Goal: Transaction & Acquisition: Purchase product/service

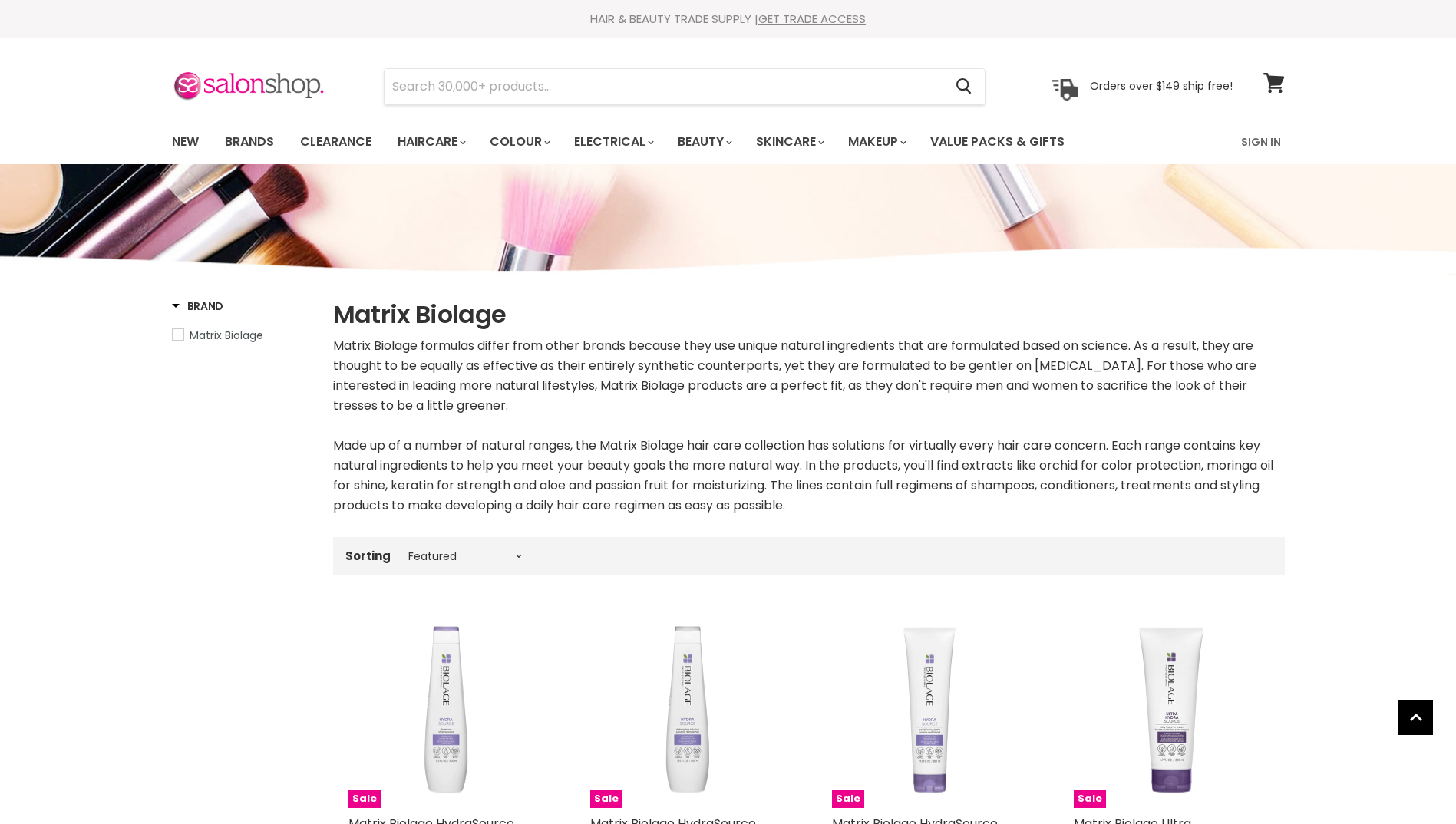
select select "manual"
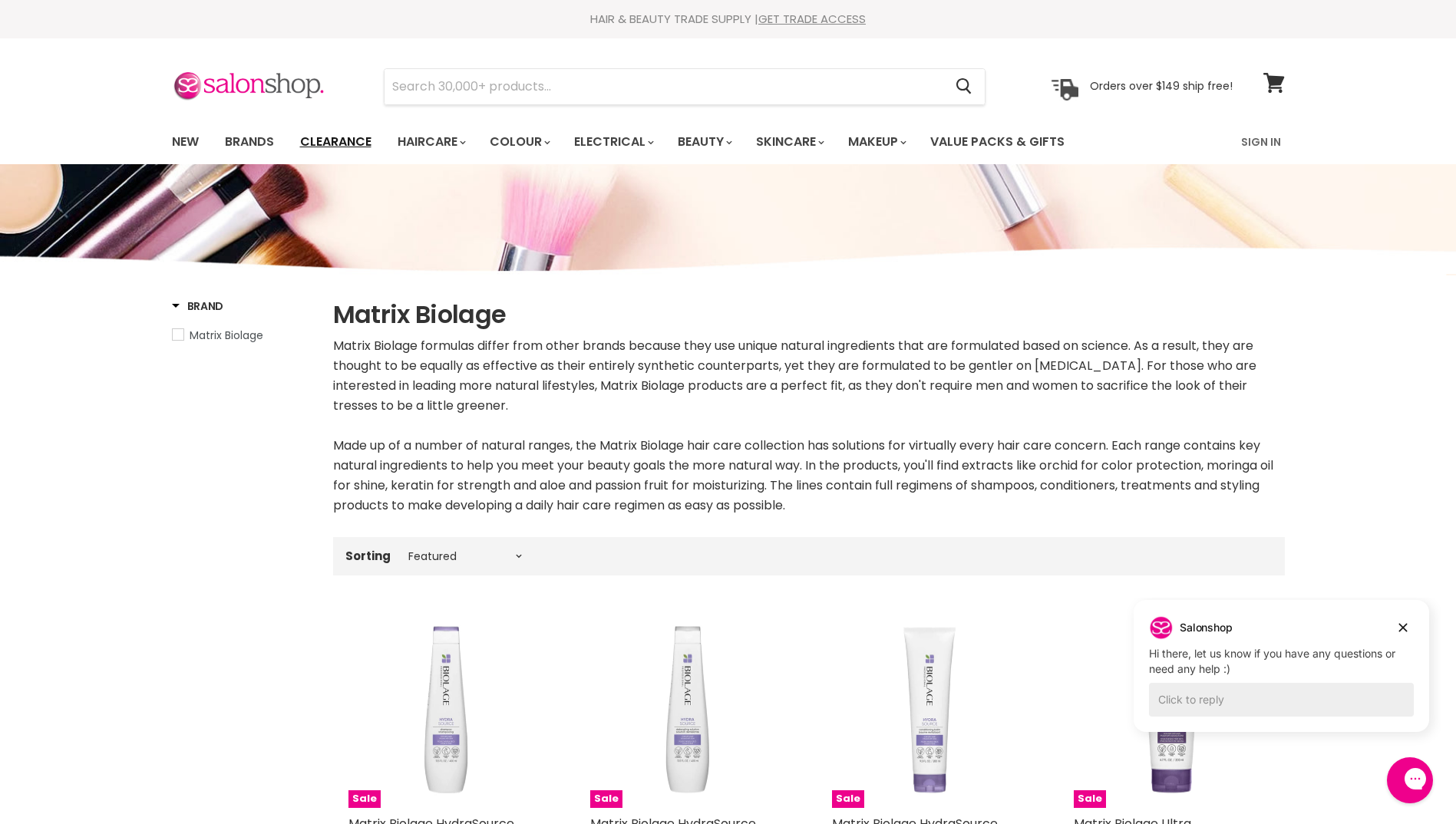
click at [351, 141] on link "Clearance" at bounding box center [335, 141] width 94 height 32
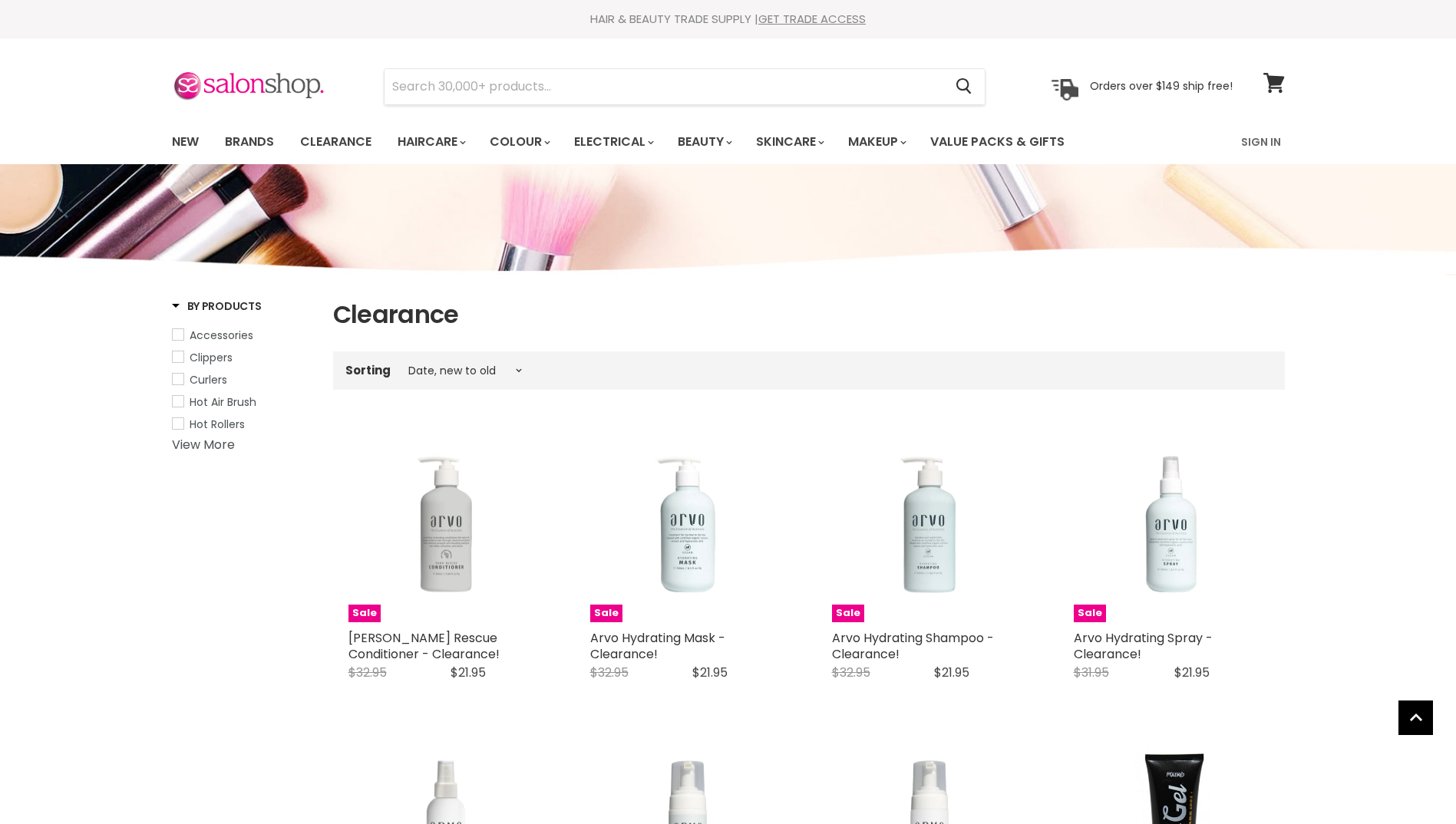
select select "created-descending"
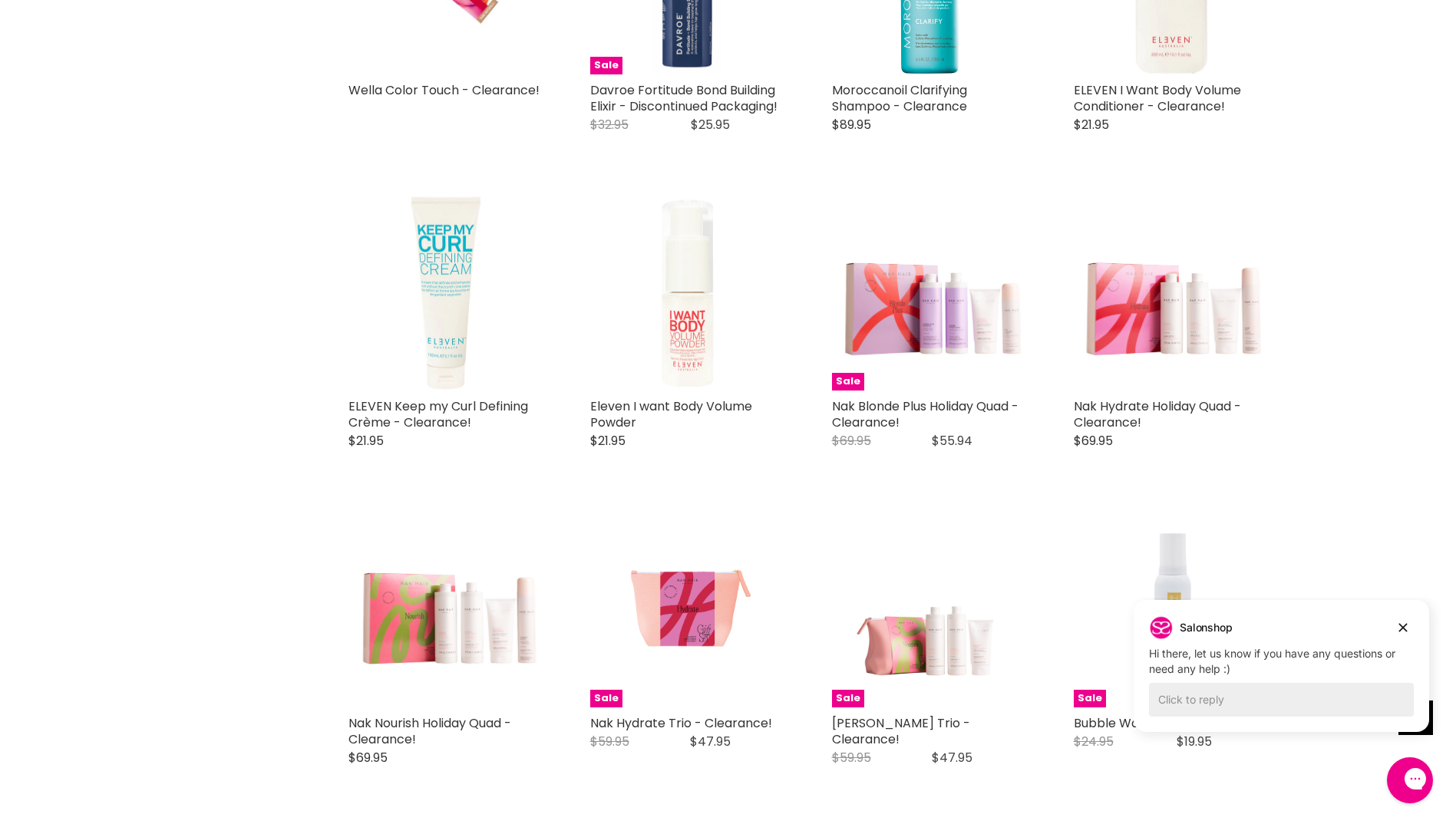
scroll to position [2303, 0]
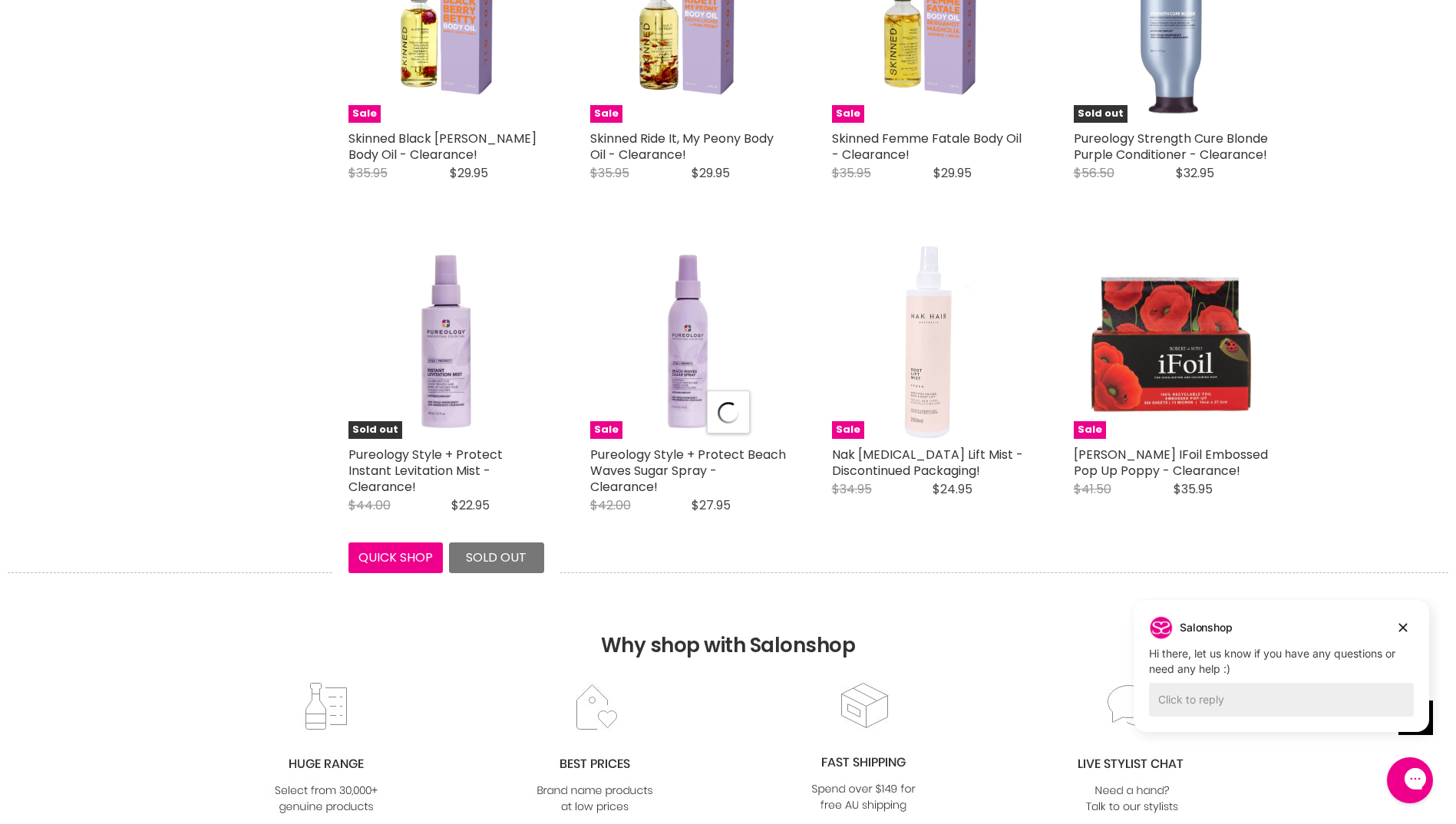
scroll to position [4144, 0]
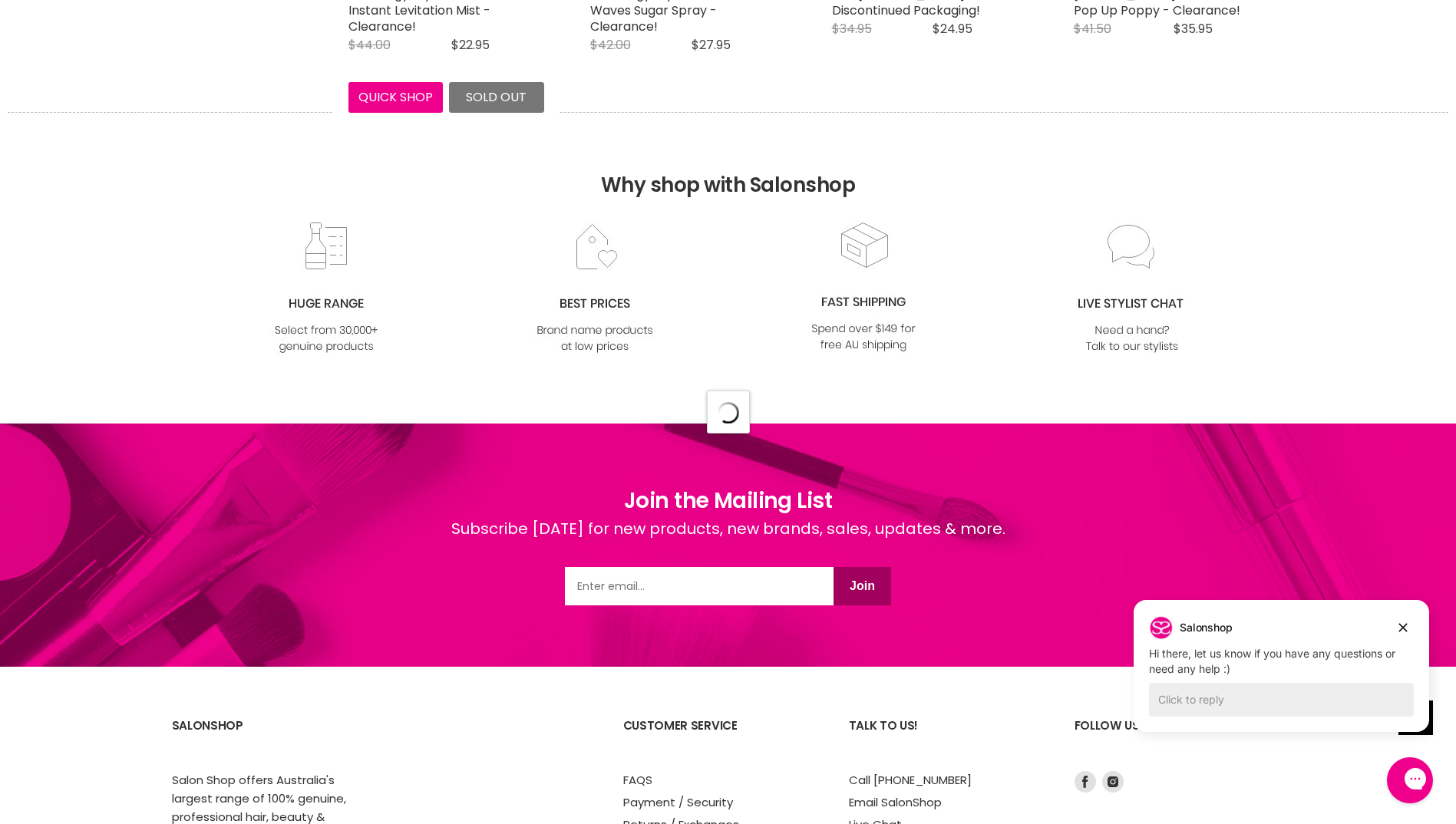
select select "created-descending"
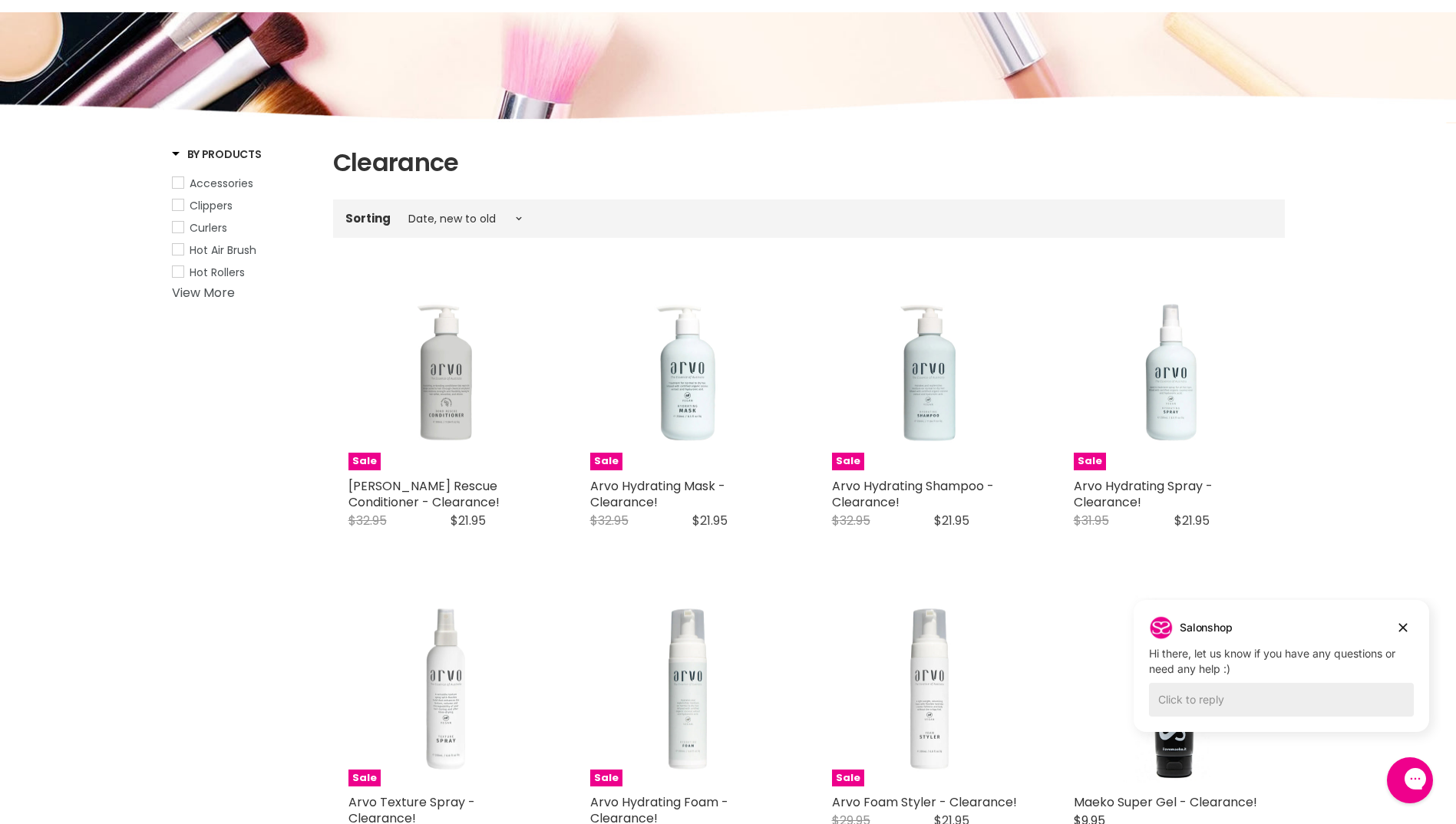
scroll to position [0, 0]
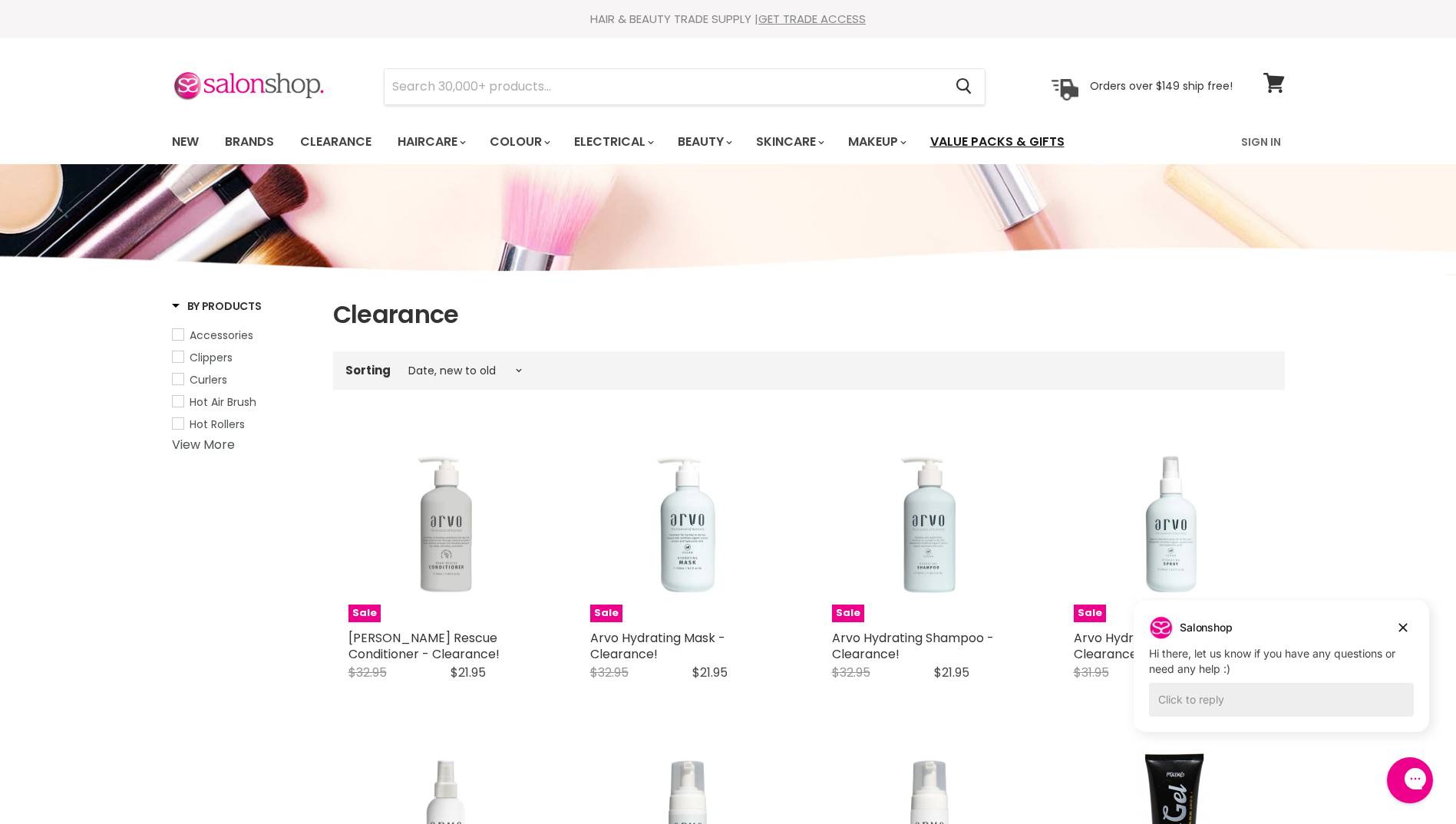
click at [974, 144] on link "Value Packs & Gifts" at bounding box center [997, 141] width 158 height 32
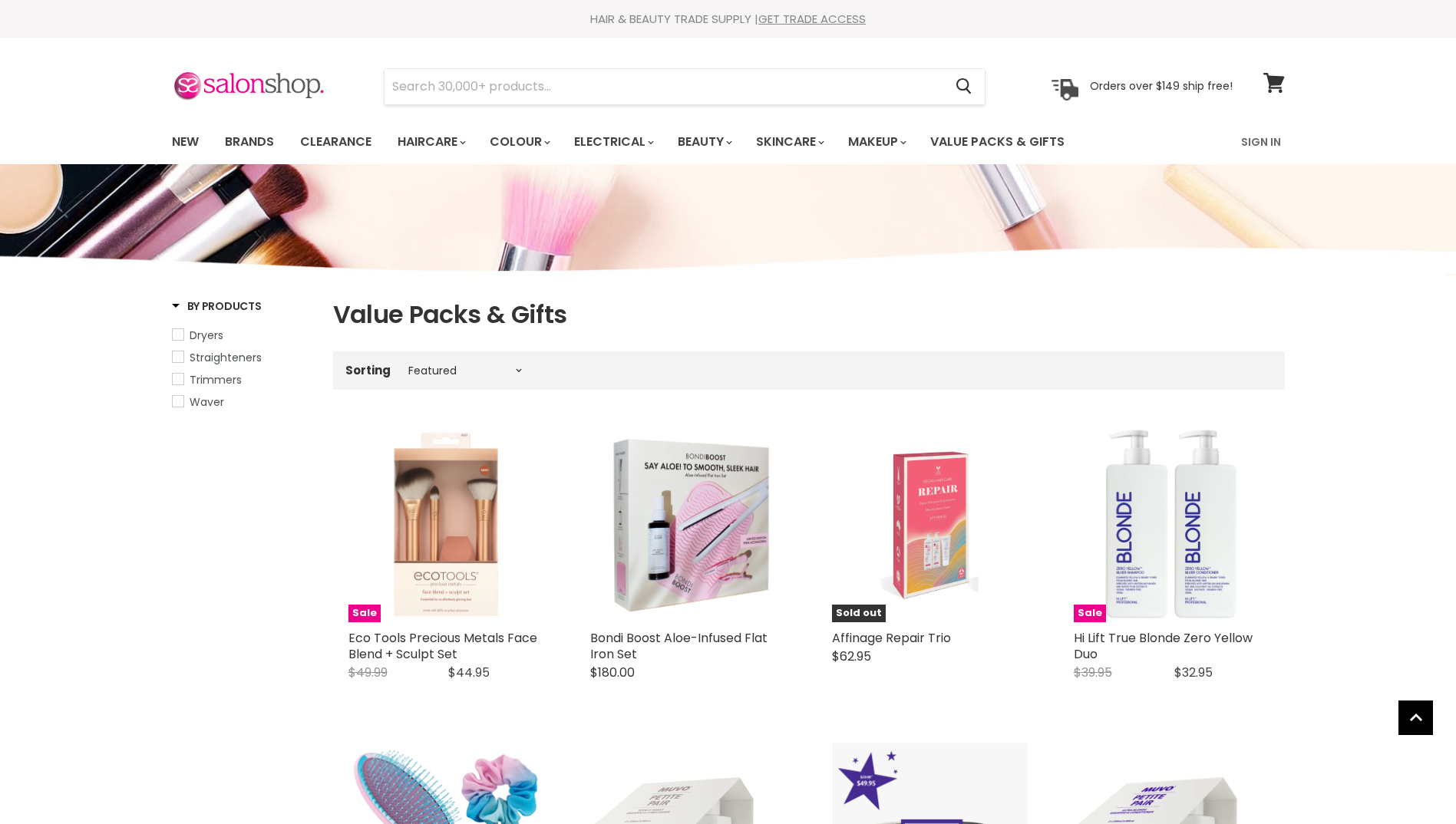
select select "manual"
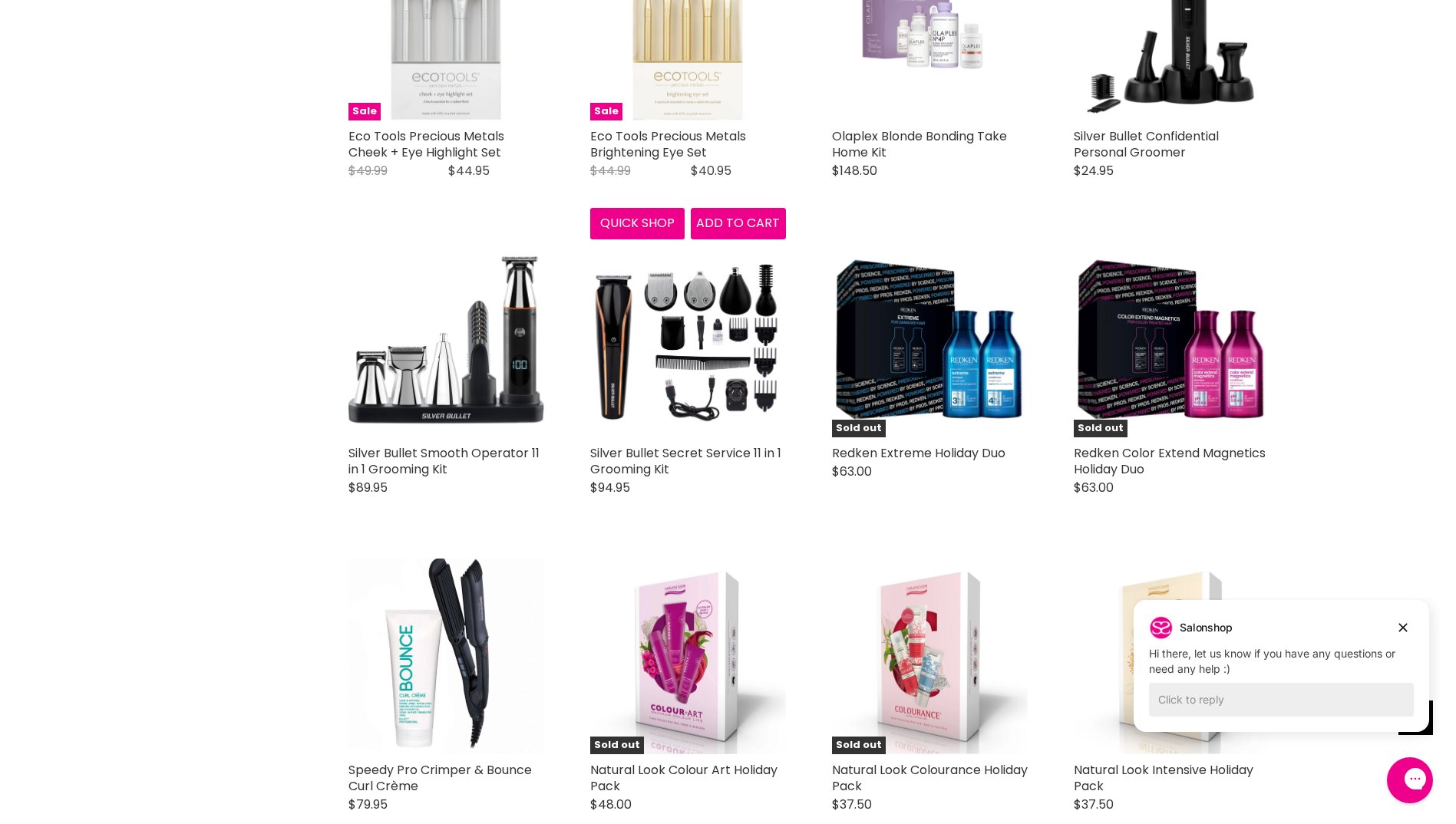
scroll to position [2532, 0]
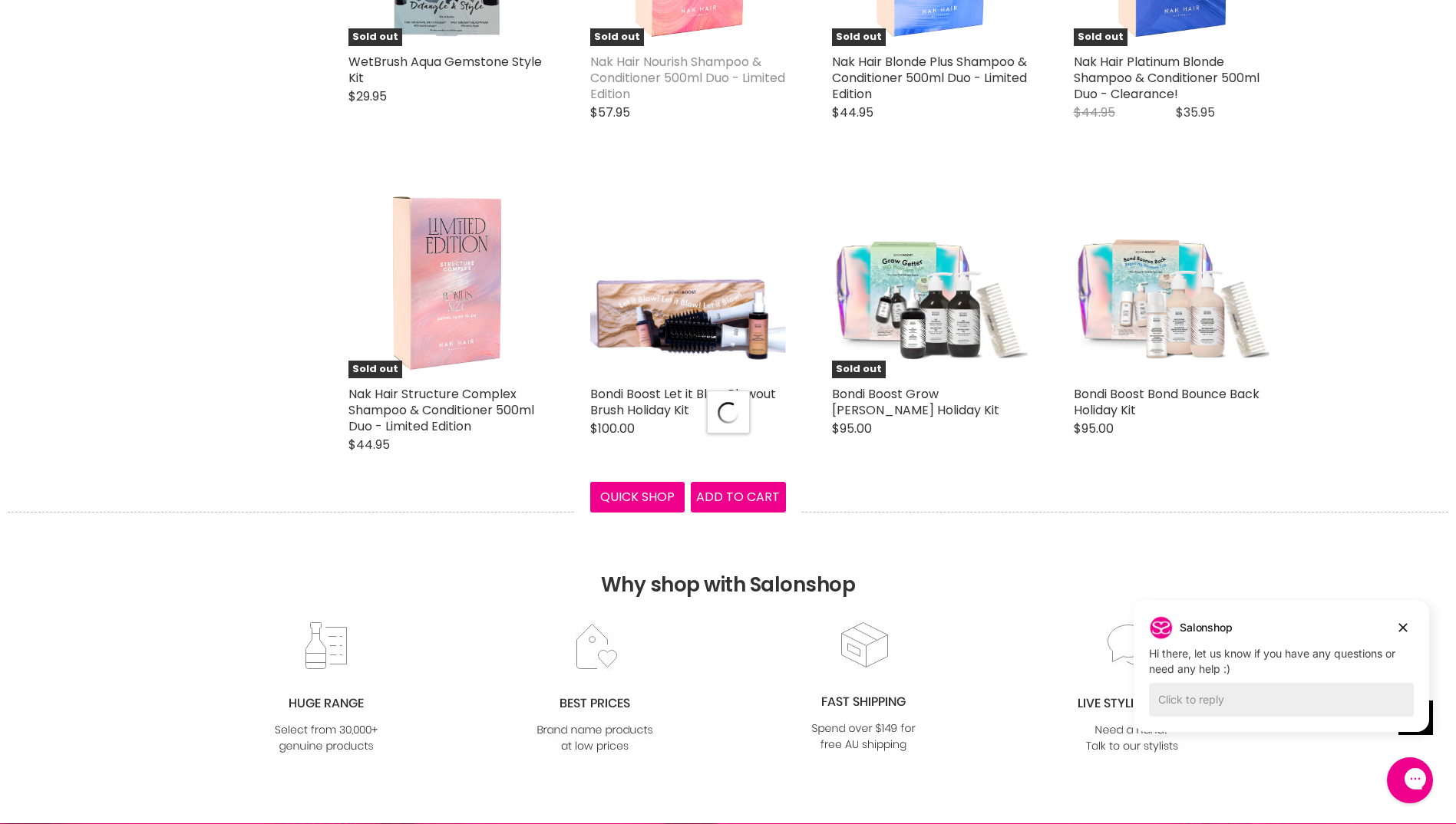
scroll to position [4144, 0]
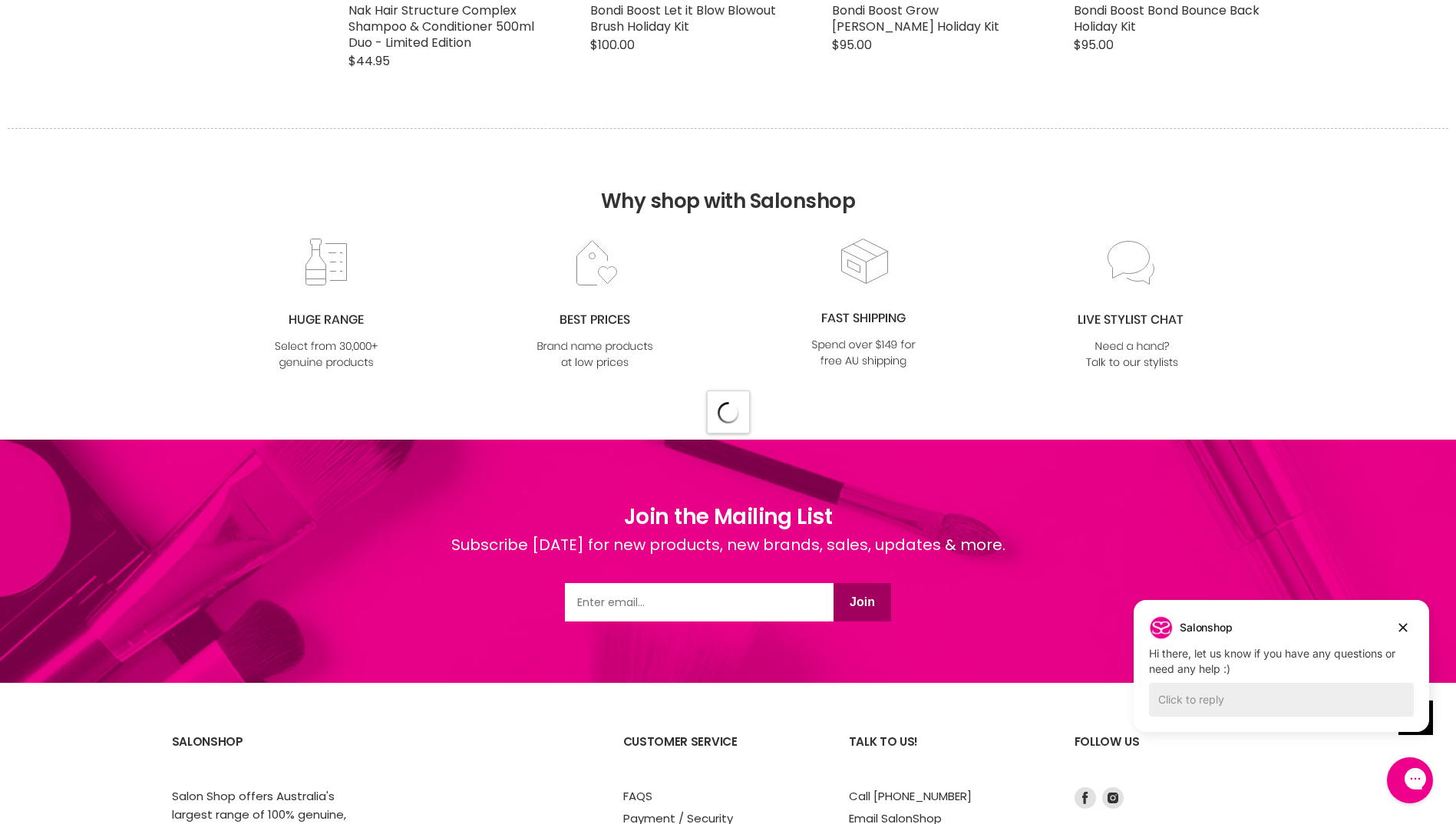
select select "manual"
